Goal: Task Accomplishment & Management: Use online tool/utility

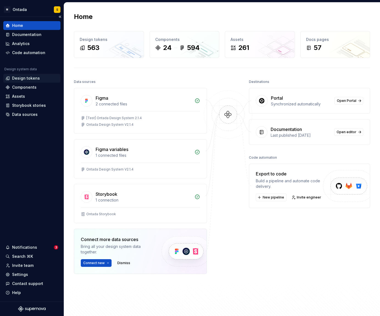
click at [32, 78] on div "Design tokens" at bounding box center [26, 78] width 28 height 5
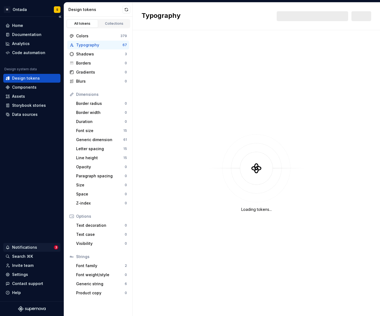
click at [25, 247] on div "Notifications" at bounding box center [24, 247] width 25 height 5
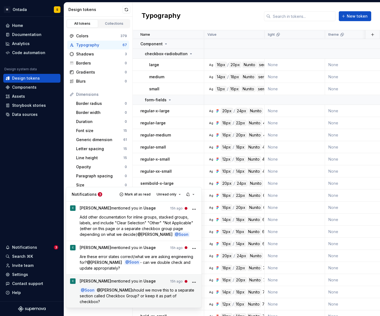
click at [102, 286] on div "Cori mentioned you in Usage 15h ago @ Soon @ Michał Gorczyca should we move thi…" at bounding box center [139, 292] width 118 height 26
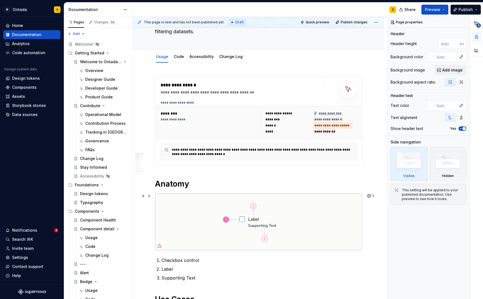
scroll to position [94, 0]
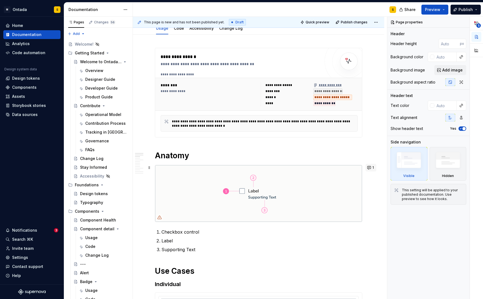
click at [372, 166] on button "1" at bounding box center [370, 168] width 11 height 8
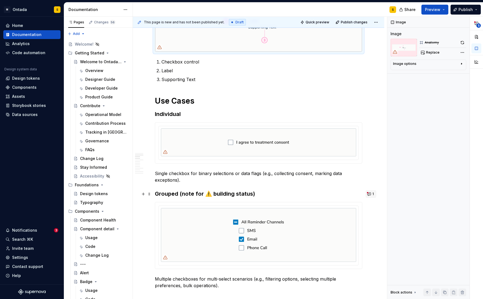
scroll to position [265, 0]
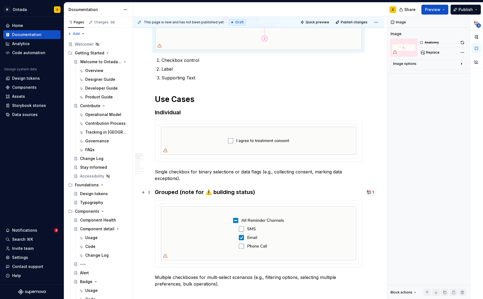
click at [371, 189] on button "1" at bounding box center [370, 192] width 11 height 8
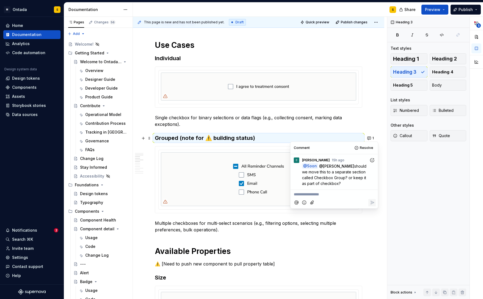
scroll to position [323, 0]
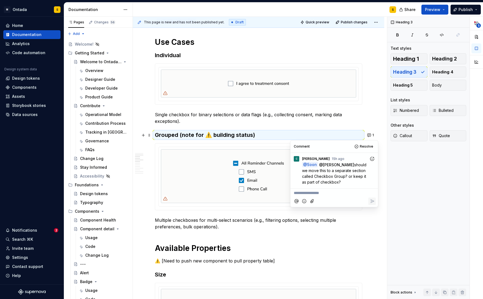
click at [380, 116] on div "**********" at bounding box center [260, 158] width 254 height 282
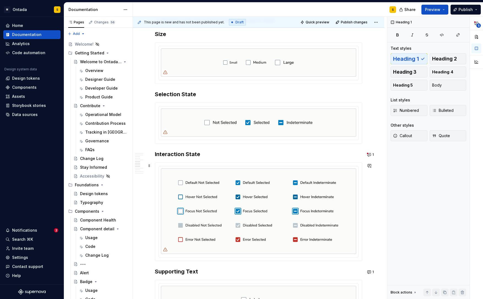
scroll to position [569, 0]
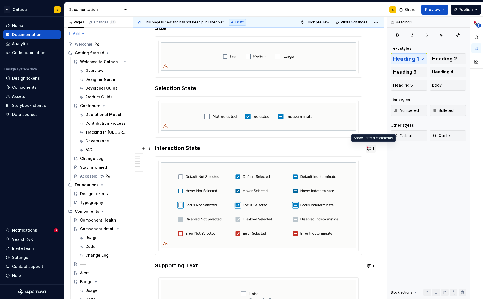
click at [373, 149] on span "1" at bounding box center [372, 148] width 1 height 4
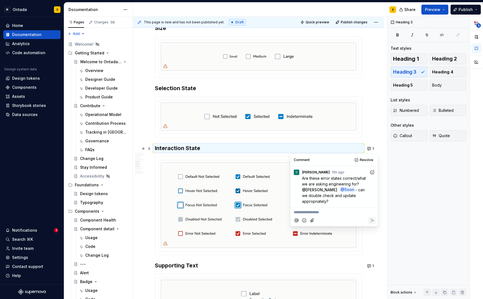
type textarea "*"
click at [28, 80] on div "Design tokens" at bounding box center [26, 78] width 28 height 5
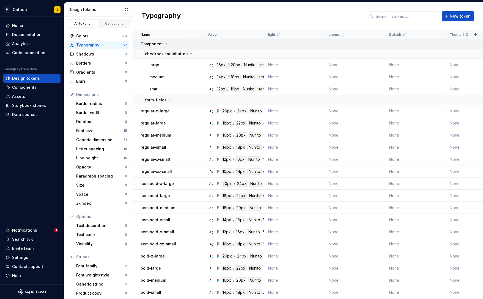
click at [165, 43] on icon at bounding box center [166, 44] width 4 height 4
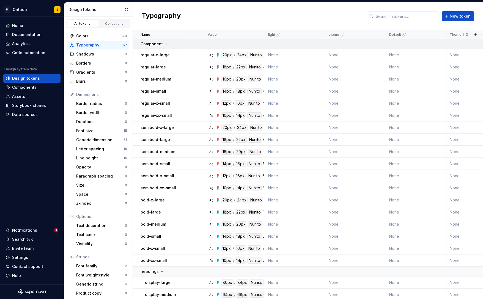
click at [166, 43] on icon at bounding box center [166, 43] width 1 height 1
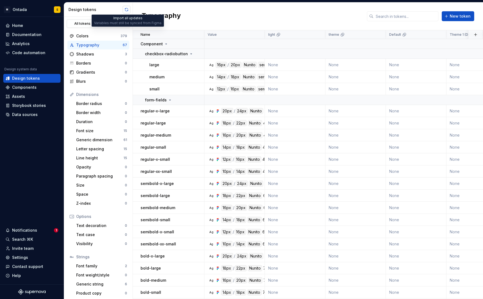
click at [126, 10] on button "button" at bounding box center [127, 10] width 8 height 8
click at [169, 100] on icon at bounding box center [169, 100] width 1 height 1
click at [170, 100] on icon at bounding box center [170, 99] width 1 height 1
click at [196, 52] on button "button" at bounding box center [197, 54] width 8 height 8
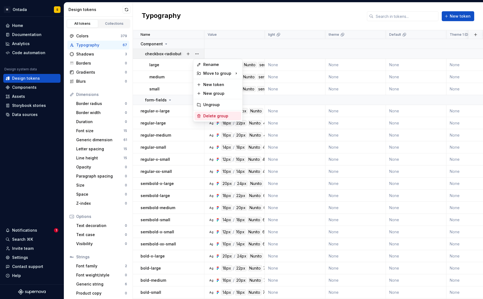
click at [209, 116] on div "Delete group" at bounding box center [221, 115] width 36 height 5
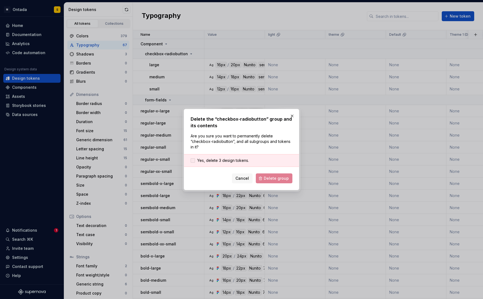
click at [194, 158] on div at bounding box center [192, 160] width 4 height 4
click at [279, 180] on span "Delete group" at bounding box center [276, 178] width 25 height 5
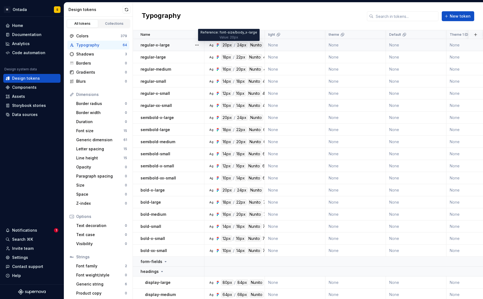
click at [227, 46] on div "20px" at bounding box center [227, 45] width 12 height 6
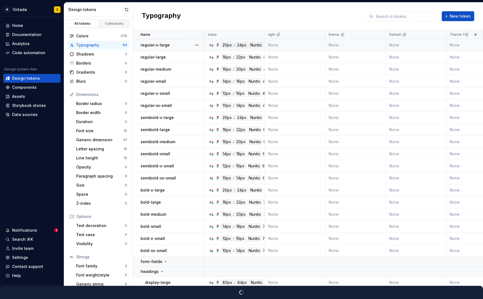
click at [216, 43] on icon at bounding box center [217, 45] width 4 height 4
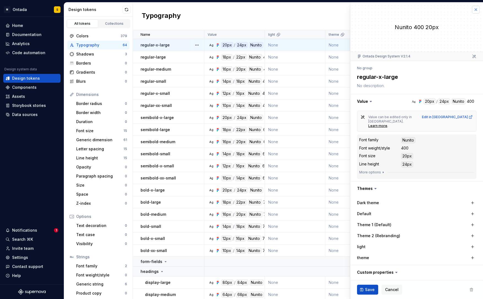
click at [475, 11] on button "button" at bounding box center [476, 10] width 8 height 8
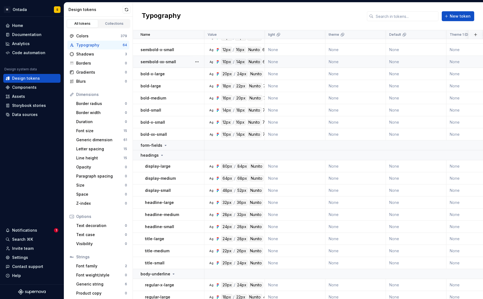
scroll to position [145, 0]
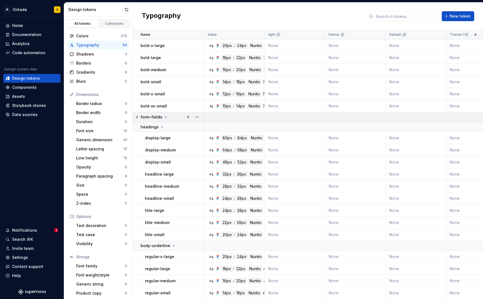
click at [165, 117] on icon at bounding box center [165, 117] width 1 height 1
click at [165, 117] on icon at bounding box center [165, 116] width 1 height 1
click at [165, 117] on icon at bounding box center [165, 117] width 1 height 1
click at [198, 118] on button "button" at bounding box center [197, 117] width 8 height 8
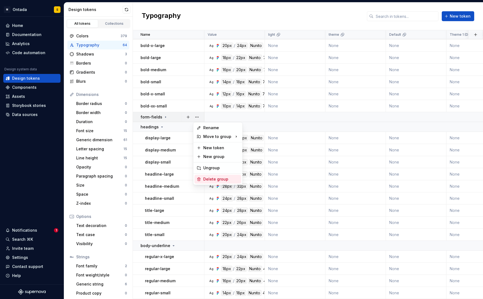
click at [209, 179] on div "Delete group" at bounding box center [221, 178] width 36 height 5
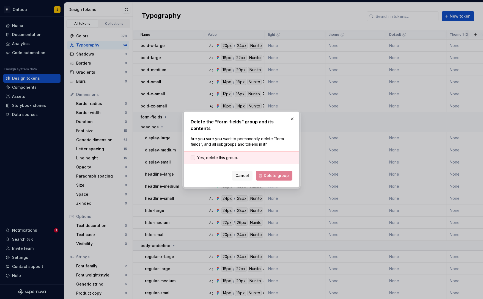
click at [214, 155] on span "Yes, delete this group." at bounding box center [217, 157] width 41 height 5
click at [264, 173] on button "Delete group" at bounding box center [274, 176] width 37 height 10
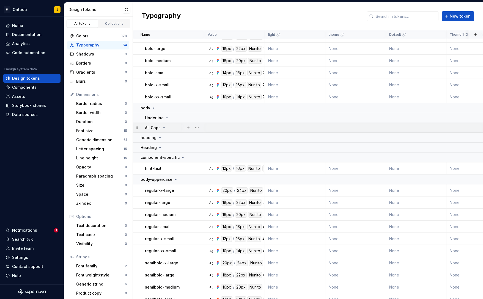
scroll to position [493, 0]
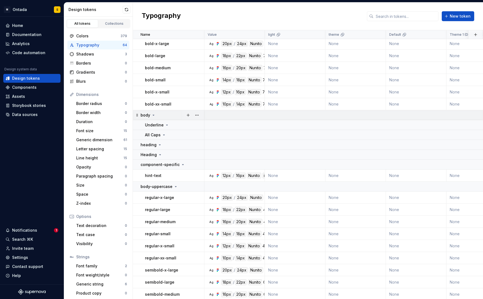
click at [152, 114] on icon at bounding box center [153, 115] width 4 height 4
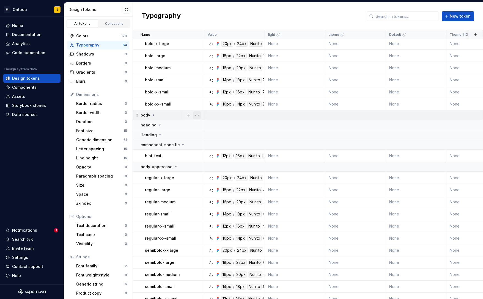
click at [198, 116] on button "button" at bounding box center [197, 115] width 8 height 8
click at [217, 177] on div "Delete group" at bounding box center [221, 176] width 36 height 5
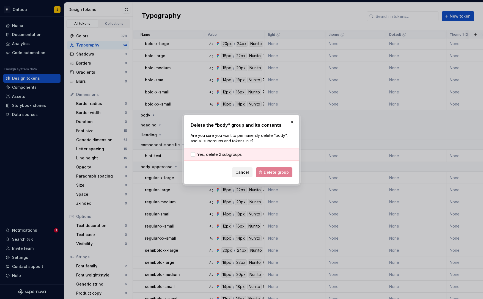
click at [243, 172] on span "Cancel" at bounding box center [241, 172] width 13 height 5
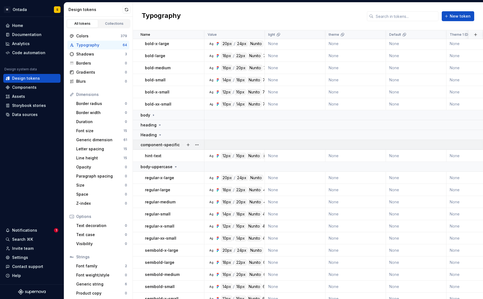
click at [182, 145] on icon at bounding box center [182, 145] width 1 height 1
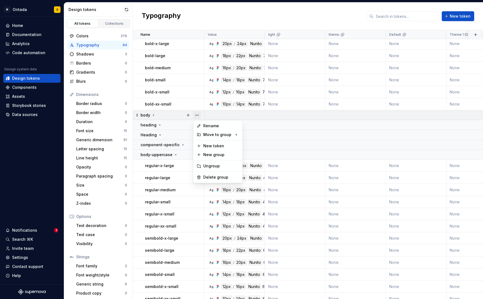
click at [197, 115] on button "button" at bounding box center [197, 115] width 8 height 8
click at [154, 114] on html "M Ontada S Home Documentation Analytics Code automation Design system data Desi…" at bounding box center [241, 149] width 483 height 299
click at [154, 114] on icon at bounding box center [153, 115] width 4 height 4
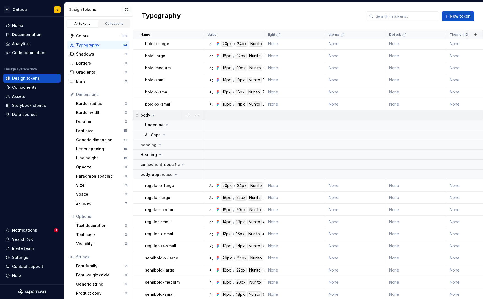
click at [154, 114] on icon at bounding box center [153, 115] width 4 height 4
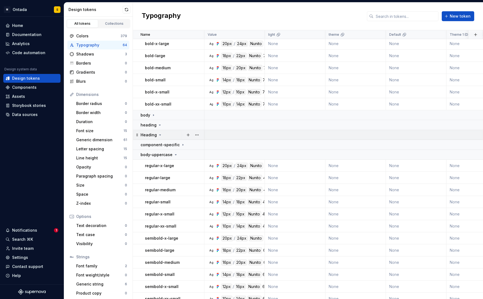
click at [160, 135] on icon at bounding box center [160, 135] width 4 height 4
click at [159, 127] on icon at bounding box center [159, 125] width 4 height 4
click at [197, 114] on button "button" at bounding box center [197, 115] width 8 height 8
click at [210, 175] on div "Delete group" at bounding box center [221, 176] width 36 height 5
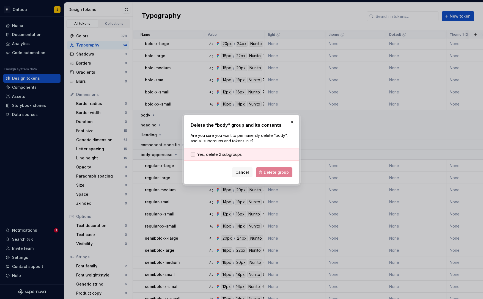
click at [223, 154] on span "Yes, delete 2 subgroups." at bounding box center [219, 154] width 45 height 5
click at [274, 173] on span "Delete group" at bounding box center [276, 172] width 25 height 5
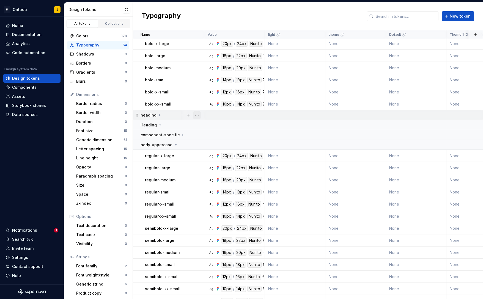
click at [196, 115] on button "button" at bounding box center [197, 115] width 8 height 8
click at [214, 178] on div "Delete group" at bounding box center [221, 176] width 36 height 5
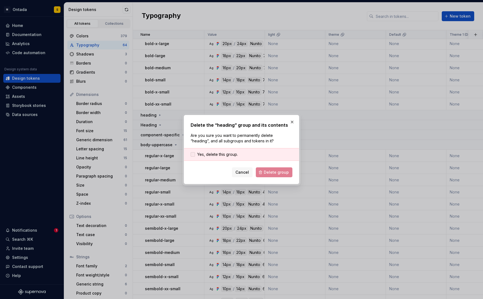
click at [210, 157] on span "Yes, delete this group." at bounding box center [217, 154] width 41 height 5
click at [271, 172] on span "Delete group" at bounding box center [276, 172] width 25 height 5
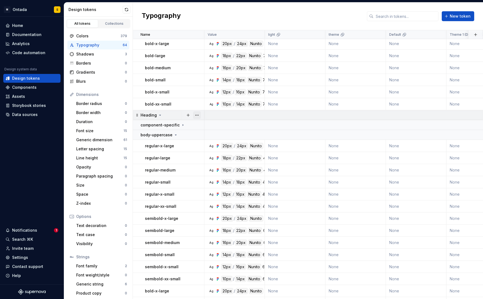
click at [195, 115] on button "button" at bounding box center [197, 115] width 8 height 8
click at [218, 175] on div "Delete group" at bounding box center [221, 176] width 36 height 5
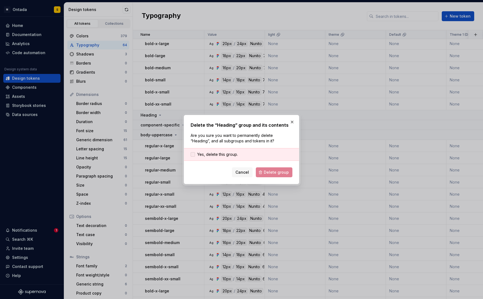
click at [211, 151] on div "Yes, delete this group." at bounding box center [241, 154] width 115 height 13
click at [221, 155] on span "Yes, delete this group." at bounding box center [217, 154] width 41 height 5
click at [267, 170] on span "Delete group" at bounding box center [276, 172] width 25 height 5
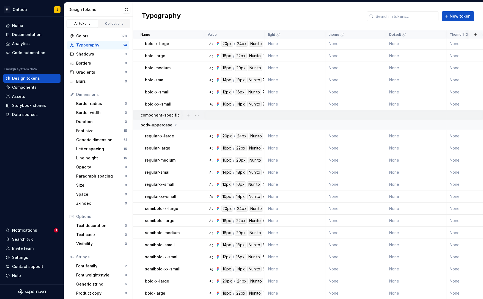
click at [181, 114] on icon at bounding box center [183, 115] width 4 height 4
click at [175, 125] on icon at bounding box center [175, 125] width 4 height 4
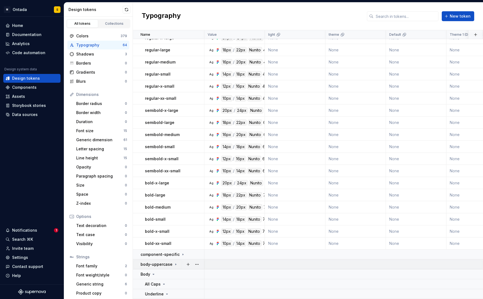
scroll to position [353, 0]
click at [175, 264] on icon at bounding box center [175, 264] width 4 height 4
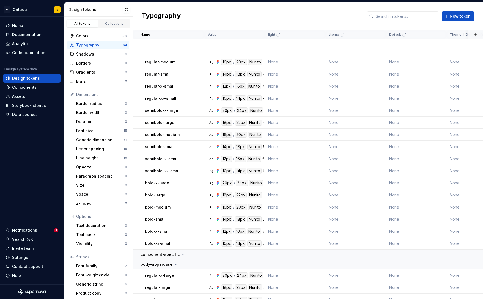
scroll to position [493, 0]
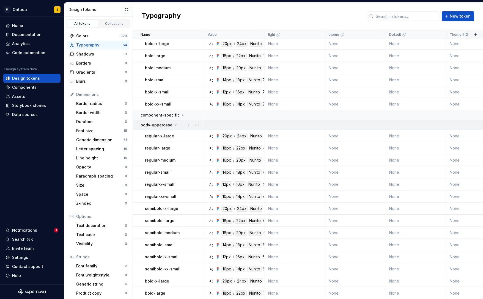
click at [175, 125] on icon at bounding box center [175, 125] width 4 height 4
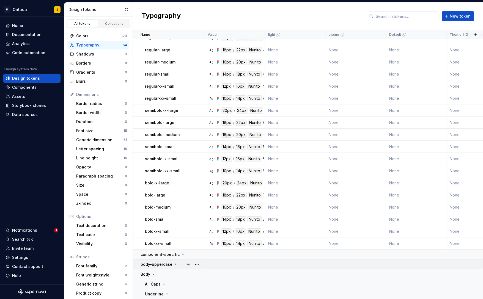
scroll to position [353, 0]
click at [153, 275] on icon at bounding box center [153, 274] width 1 height 1
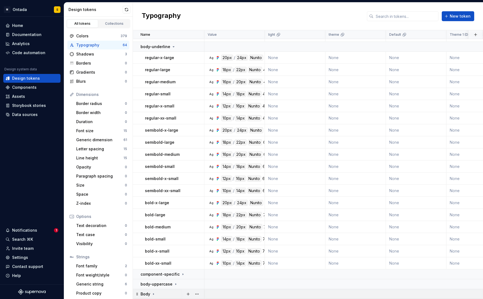
click at [153, 293] on icon at bounding box center [153, 293] width 1 height 1
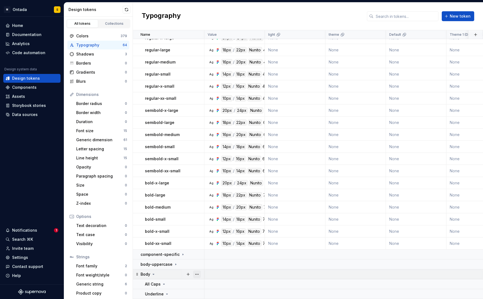
click at [199, 275] on button "button" at bounding box center [197, 274] width 8 height 8
click at [154, 271] on html "M Ontada S Home Documentation Analytics Code automation Design system data Desi…" at bounding box center [241, 149] width 483 height 299
click at [173, 263] on icon at bounding box center [175, 264] width 4 height 4
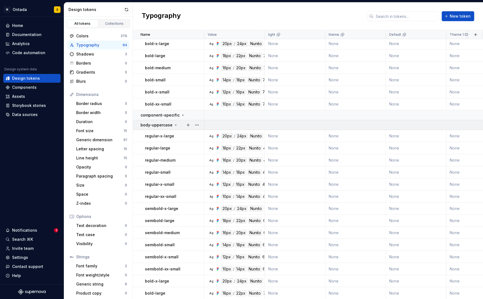
click at [175, 125] on icon at bounding box center [175, 125] width 1 height 1
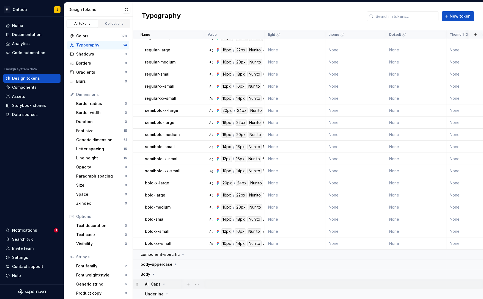
click at [163, 283] on icon at bounding box center [164, 284] width 4 height 4
click at [166, 293] on icon at bounding box center [167, 294] width 4 height 4
drag, startPoint x: 165, startPoint y: 292, endPoint x: 160, endPoint y: 286, distance: 7.6
click at [165, 292] on icon at bounding box center [167, 294] width 4 height 4
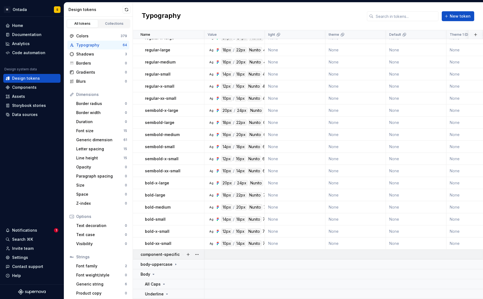
click at [153, 273] on icon at bounding box center [153, 274] width 4 height 4
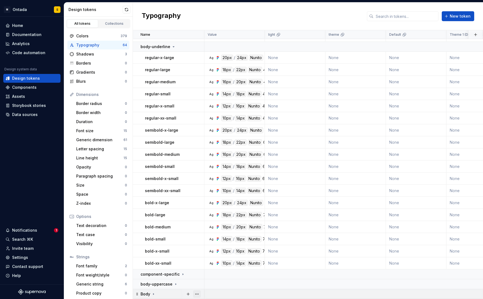
click at [198, 293] on button "button" at bounding box center [197, 294] width 8 height 8
click at [214, 281] on div "Delete group" at bounding box center [221, 283] width 36 height 5
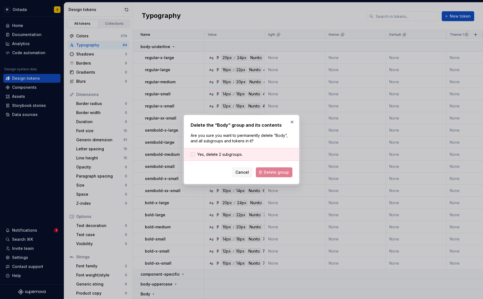
click at [215, 155] on span "Yes, delete 2 subgroups." at bounding box center [219, 154] width 45 height 5
click at [268, 173] on span "Delete group" at bounding box center [276, 172] width 25 height 5
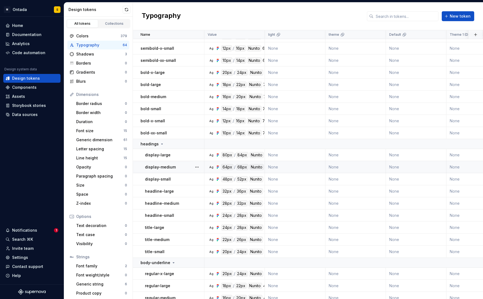
scroll to position [126, 0]
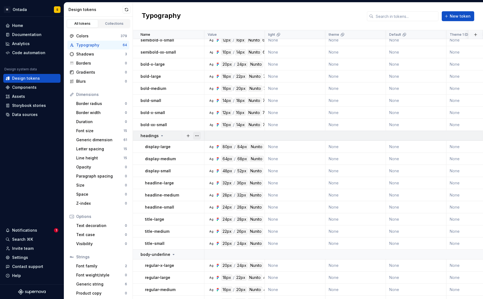
click at [199, 134] on button "button" at bounding box center [197, 136] width 8 height 8
click at [164, 149] on html "M Ontada S Home Documentation Analytics Code automation Design system data Desi…" at bounding box center [241, 149] width 483 height 299
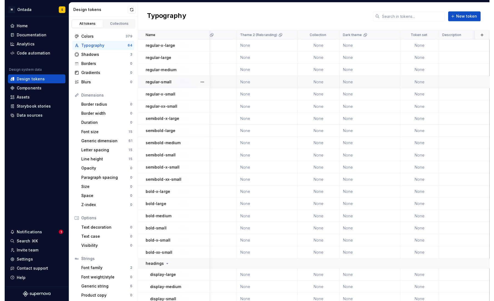
scroll to position [0, 0]
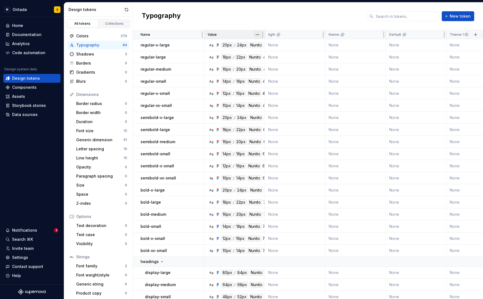
click at [256, 35] on html "M Ontada S Home Documentation Analytics Code automation Design system data Desi…" at bounding box center [241, 149] width 483 height 299
click at [237, 48] on div "24px" at bounding box center [241, 45] width 12 height 6
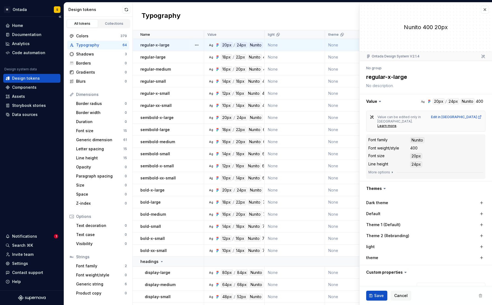
type textarea "*"
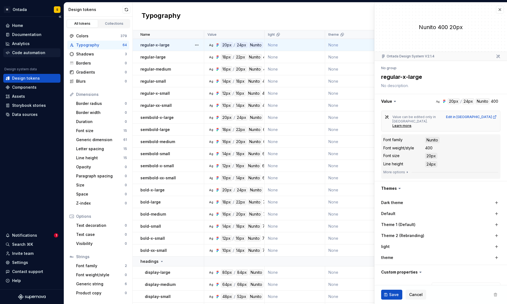
click at [35, 50] on div "Code automation" at bounding box center [28, 52] width 33 height 5
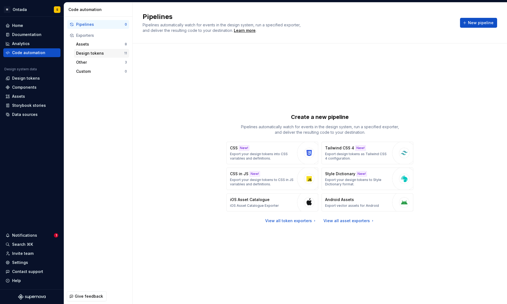
click at [93, 51] on div "Design tokens" at bounding box center [100, 53] width 48 height 5
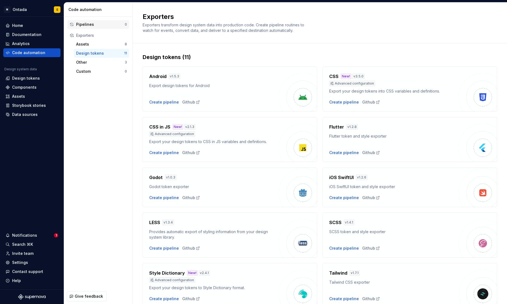
click at [94, 22] on div "Pipelines" at bounding box center [100, 24] width 49 height 5
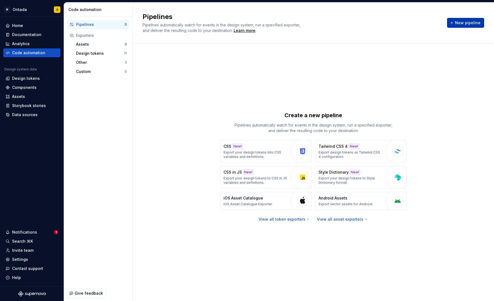
click at [474, 24] on span "New pipeline" at bounding box center [468, 22] width 26 height 5
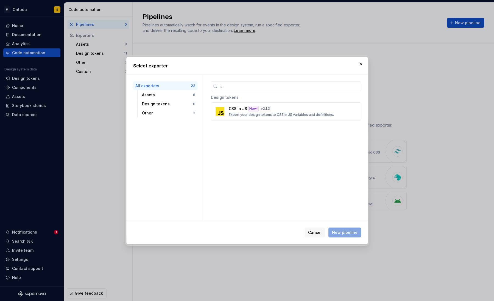
type input "j"
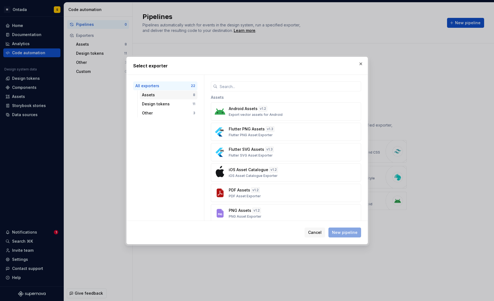
click at [162, 99] on div "All exporters 22 Assets 8 Design tokens 11 Other 3" at bounding box center [165, 99] width 64 height 36
click at [161, 102] on div "Design tokens" at bounding box center [167, 103] width 51 height 5
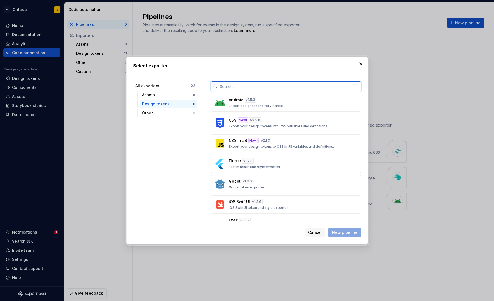
click at [262, 89] on input "text" at bounding box center [290, 86] width 144 height 10
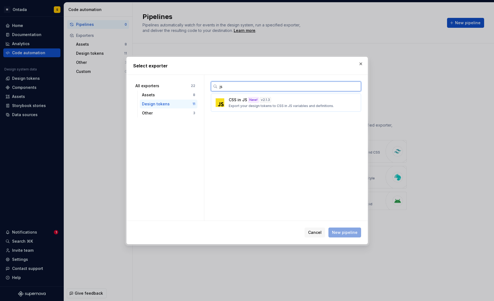
type input "js"
click at [287, 100] on div "CSS in JS New! v 2.1.3 Export your design tokens to CSS in JS variables and def…" at bounding box center [284, 102] width 111 height 11
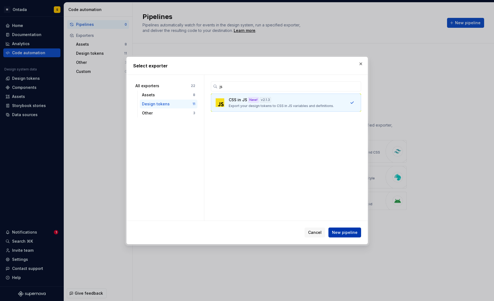
click at [349, 231] on span "New pipeline" at bounding box center [345, 231] width 26 height 5
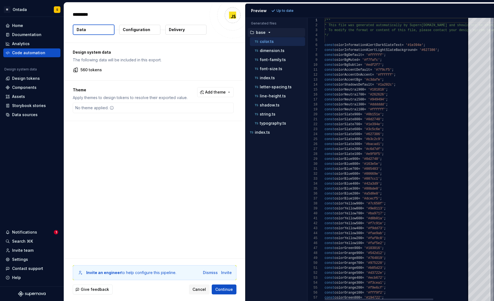
type textarea "*"
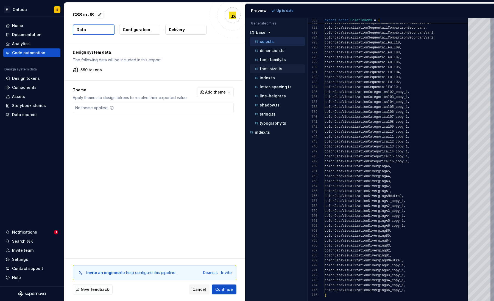
click at [271, 70] on p "font-size.ts" at bounding box center [271, 68] width 23 height 4
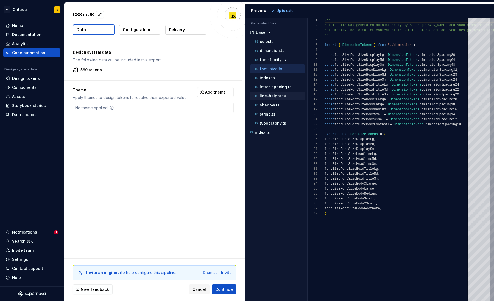
click at [277, 96] on p "line-height.ts" at bounding box center [273, 96] width 26 height 4
type textarea "**********"
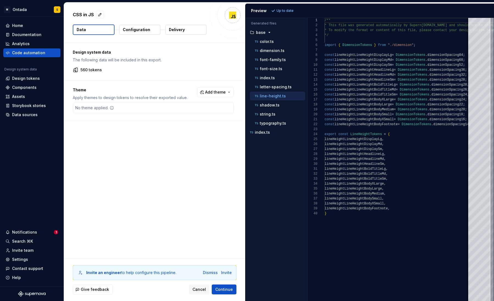
click at [134, 30] on p "Configuration" at bounding box center [136, 29] width 27 height 5
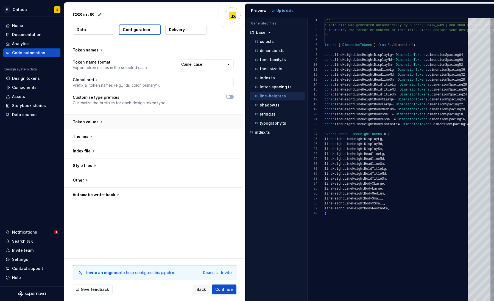
click at [103, 118] on button "button" at bounding box center [153, 122] width 179 height 14
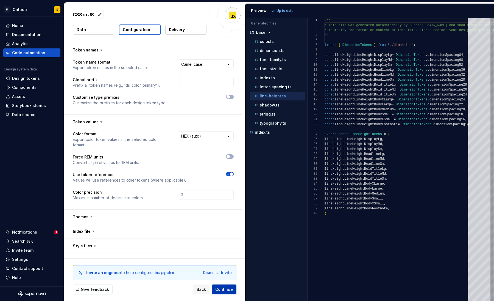
click at [228, 289] on span "Continue" at bounding box center [224, 288] width 18 height 5
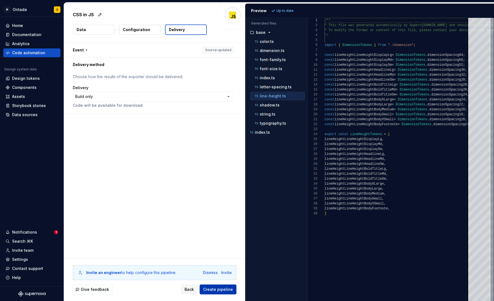
click at [229, 290] on span "Create pipeline" at bounding box center [218, 288] width 30 height 5
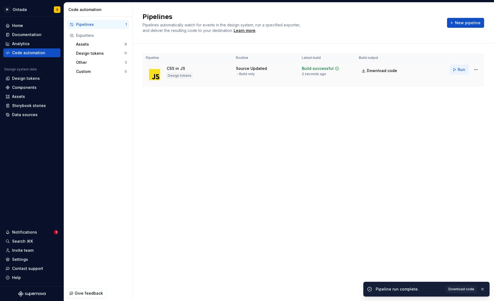
click at [457, 69] on button "Run" at bounding box center [459, 70] width 19 height 10
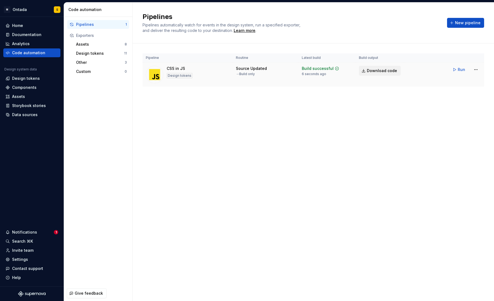
click at [392, 69] on span "Download code" at bounding box center [382, 70] width 30 height 5
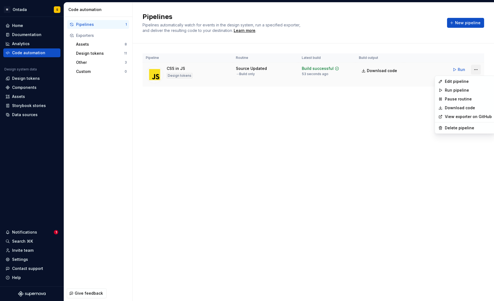
click at [475, 70] on html "M Ontada S Home Documentation Analytics Code automation Design system data Desi…" at bounding box center [247, 150] width 494 height 301
click at [464, 126] on div "Delete pipeline" at bounding box center [468, 127] width 47 height 5
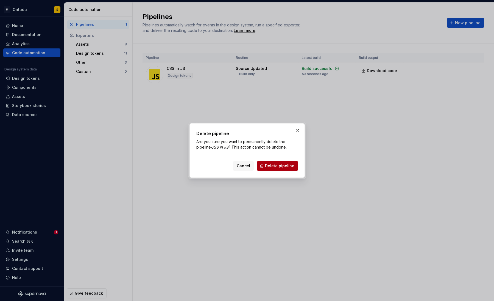
click at [276, 165] on span "Delete pipeline" at bounding box center [279, 165] width 29 height 5
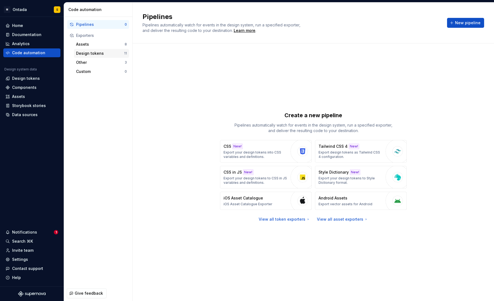
click at [97, 52] on div "Design tokens" at bounding box center [100, 53] width 48 height 5
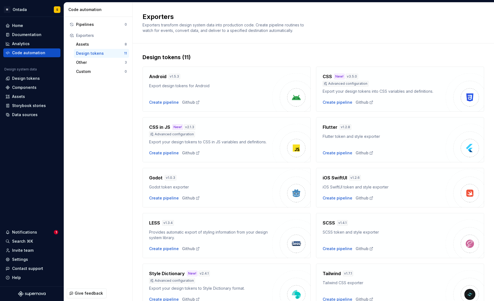
drag, startPoint x: 298, startPoint y: 146, endPoint x: 247, endPoint y: 157, distance: 52.0
click at [299, 146] on img at bounding box center [296, 147] width 11 height 11
click at [167, 154] on div "Create pipeline" at bounding box center [164, 152] width 30 height 5
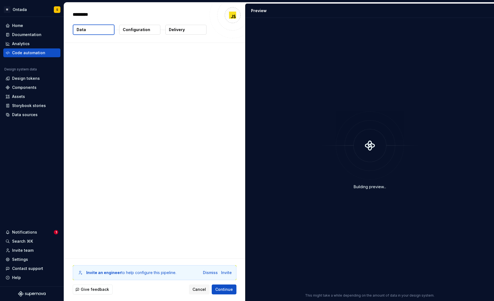
type textarea "*"
